Goal: Information Seeking & Learning: Learn about a topic

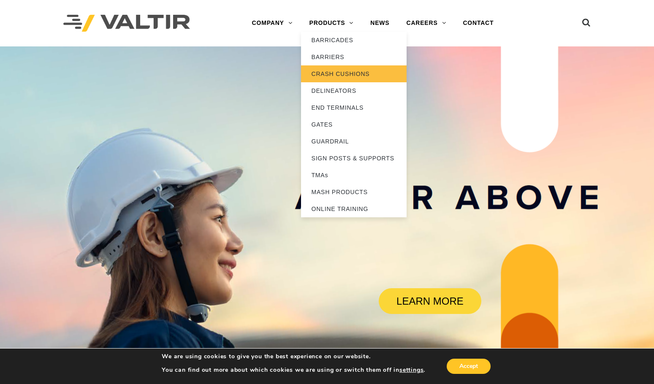
click at [332, 72] on link "CRASH CUSHIONS" at bounding box center [353, 73] width 105 height 17
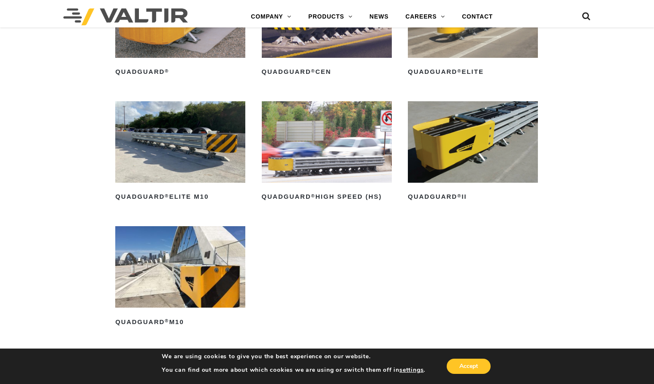
scroll to position [548, 0]
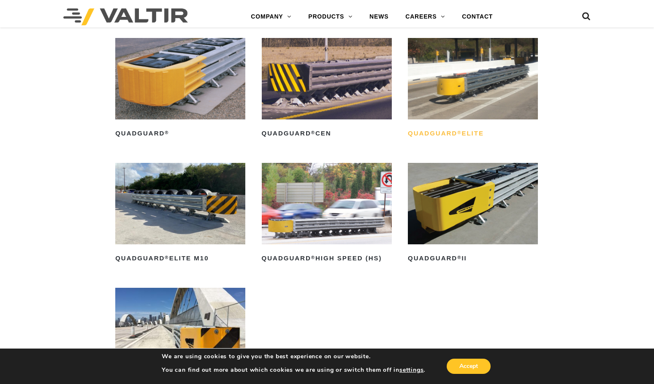
click at [443, 135] on h2 "QuadGuard ® Elite" at bounding box center [473, 134] width 130 height 14
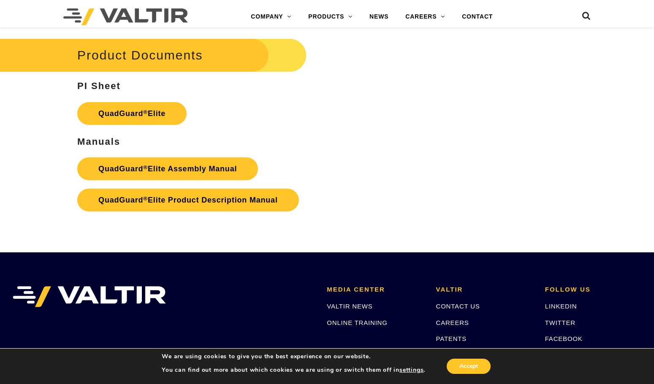
scroll to position [1350, 0]
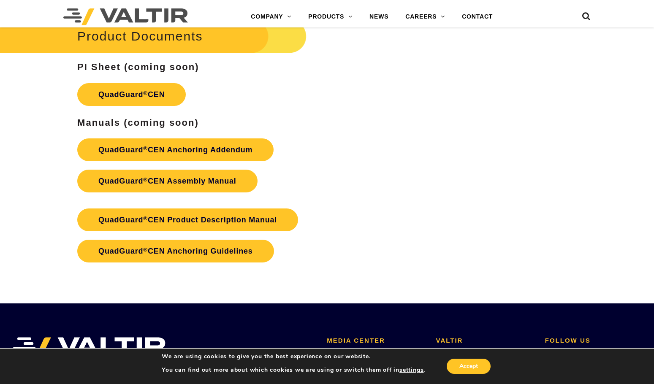
scroll to position [1511, 0]
